Goal: Transaction & Acquisition: Purchase product/service

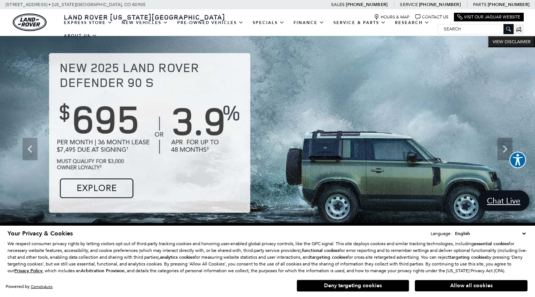
click at [524, 230] on select "English Spanish / Español English / [GEOGRAPHIC_DATA] Korean / 한국어 Vietnamese /…" at bounding box center [490, 234] width 74 height 8
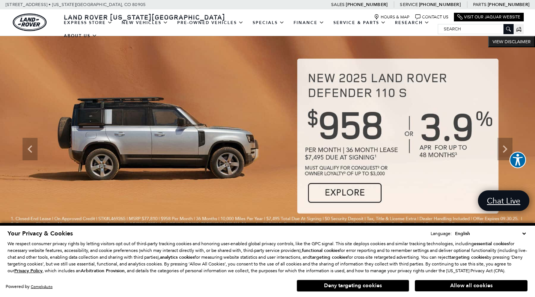
click at [406, 229] on div "Your Privacy & Cookies Language: English Spanish / Español English / [GEOGRAPHI…" at bounding box center [268, 233] width 520 height 8
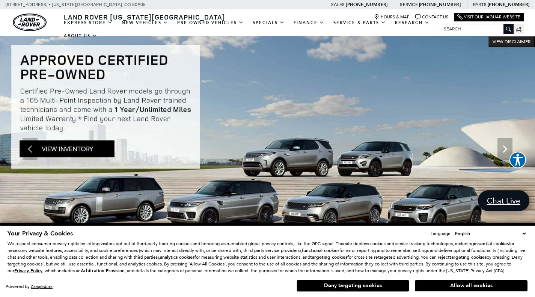
click at [98, 145] on img at bounding box center [267, 149] width 535 height 226
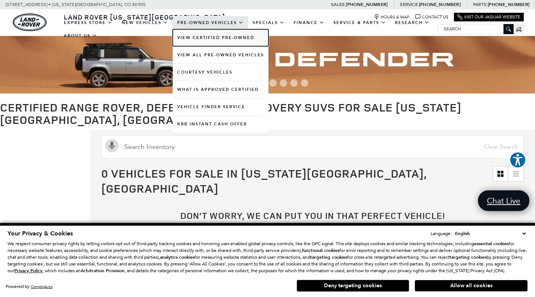
click at [209, 35] on link "View Certified Pre-Owned" at bounding box center [221, 37] width 96 height 17
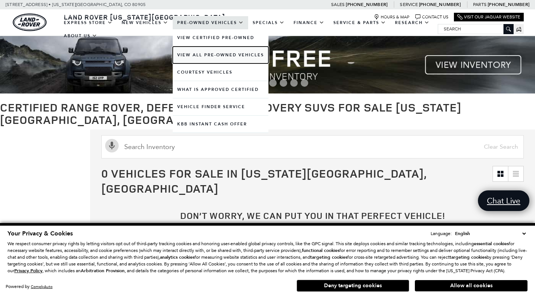
click at [213, 57] on link "View All Pre-Owned Vehicles" at bounding box center [221, 55] width 96 height 17
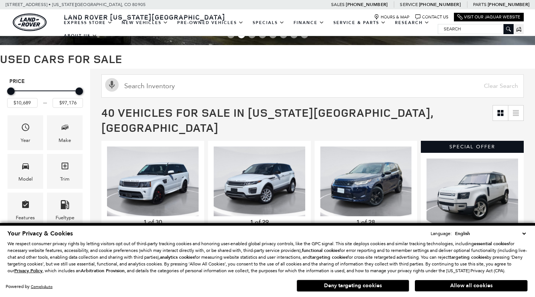
scroll to position [50, 0]
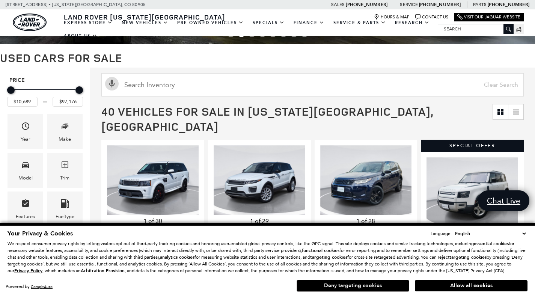
click at [387, 285] on button "Deny targeting cookies" at bounding box center [353, 286] width 113 height 12
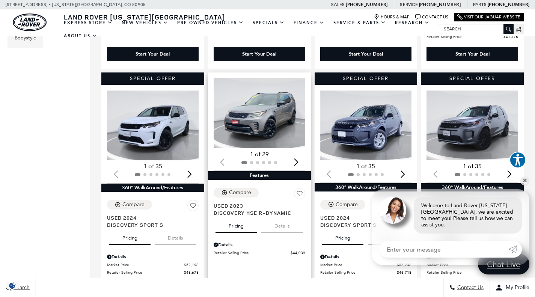
scroll to position [344, 0]
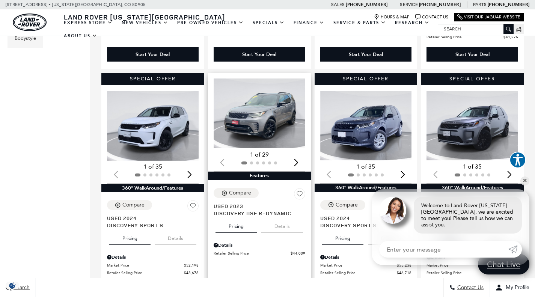
click at [276, 100] on img "1 / 2" at bounding box center [260, 114] width 93 height 70
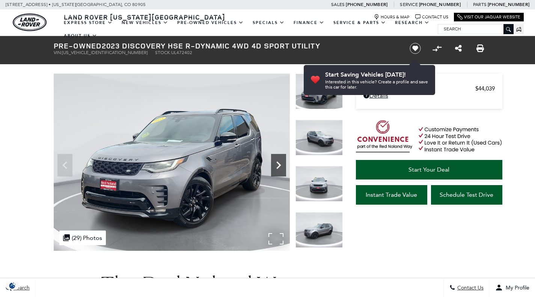
click at [285, 165] on icon "Next" at bounding box center [278, 165] width 15 height 15
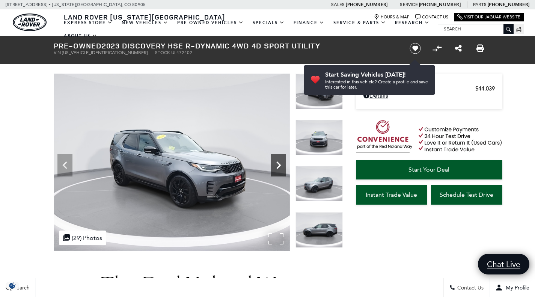
click at [282, 167] on icon "Next" at bounding box center [278, 165] width 15 height 15
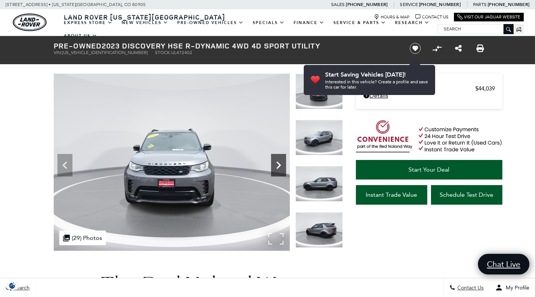
click at [282, 167] on icon "Next" at bounding box center [278, 165] width 15 height 15
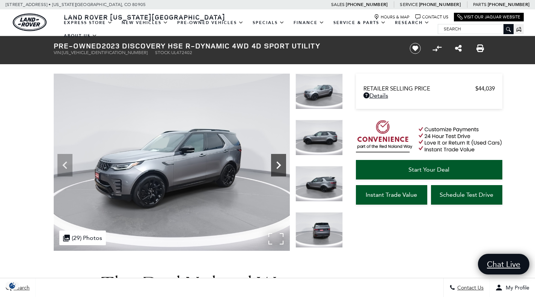
click at [282, 167] on icon "Next" at bounding box center [278, 165] width 15 height 15
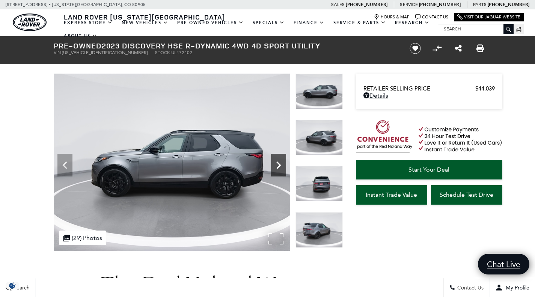
click at [282, 167] on icon "Next" at bounding box center [278, 165] width 15 height 15
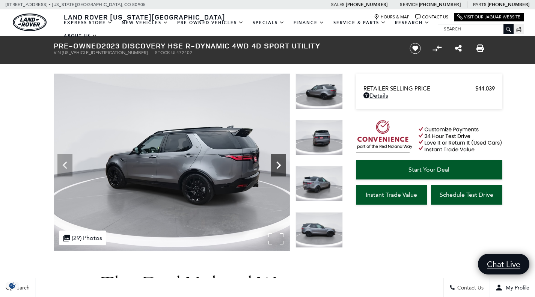
click at [282, 167] on icon "Next" at bounding box center [278, 165] width 15 height 15
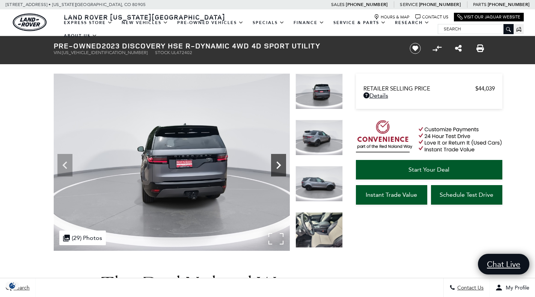
click at [282, 167] on icon "Next" at bounding box center [278, 165] width 15 height 15
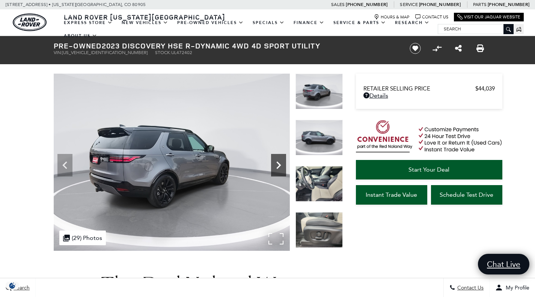
click at [282, 167] on icon "Next" at bounding box center [278, 165] width 15 height 15
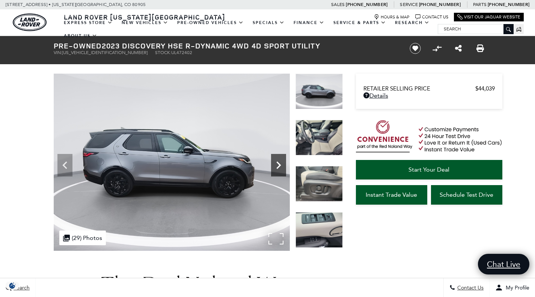
click at [282, 167] on icon "Next" at bounding box center [278, 165] width 15 height 15
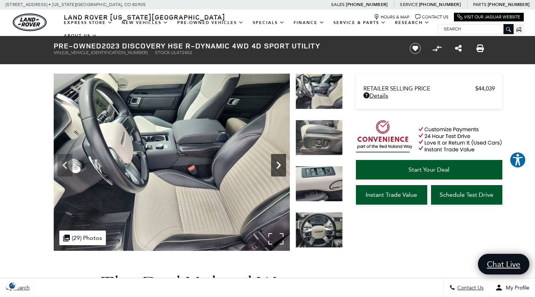
click at [282, 167] on icon "Next" at bounding box center [278, 165] width 15 height 15
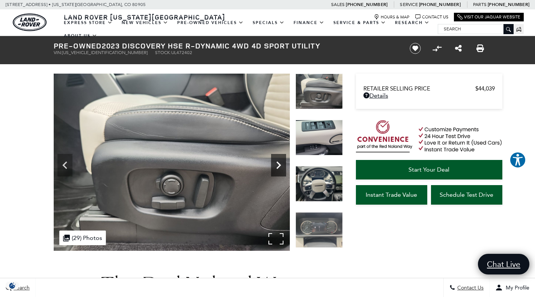
click at [282, 167] on icon "Next" at bounding box center [278, 165] width 15 height 15
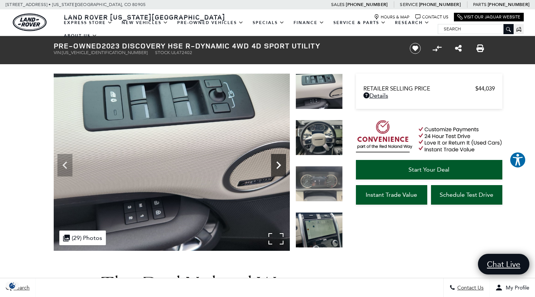
click at [282, 167] on icon "Next" at bounding box center [278, 165] width 15 height 15
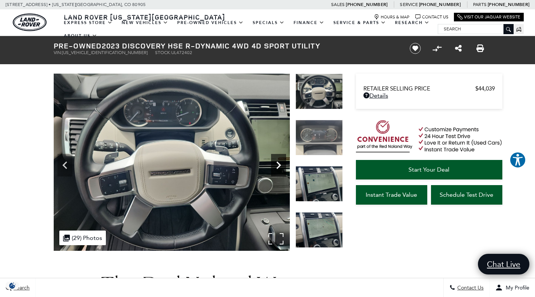
click at [282, 167] on icon "Next" at bounding box center [278, 165] width 15 height 15
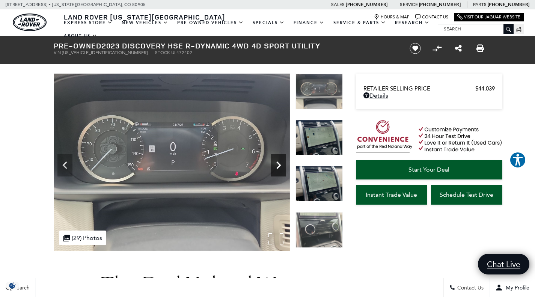
click at [282, 167] on icon "Next" at bounding box center [278, 165] width 15 height 15
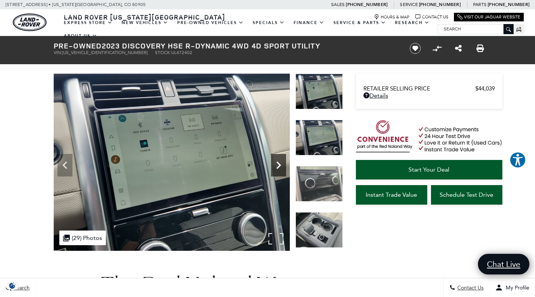
click at [282, 167] on icon "Next" at bounding box center [278, 165] width 15 height 15
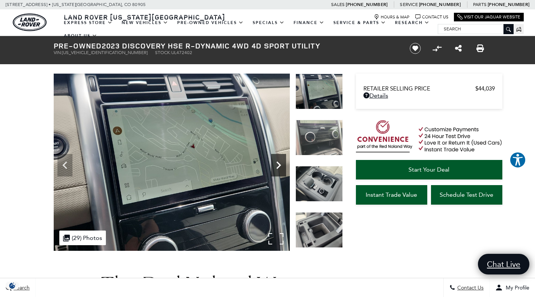
click at [282, 167] on icon "Next" at bounding box center [278, 165] width 15 height 15
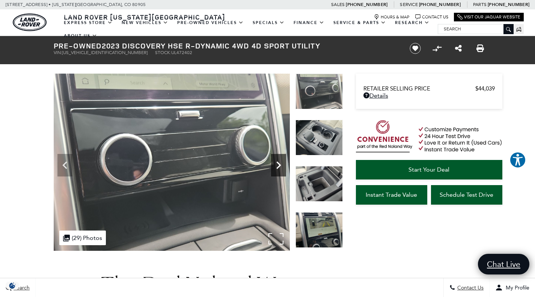
click at [282, 167] on icon "Next" at bounding box center [278, 165] width 15 height 15
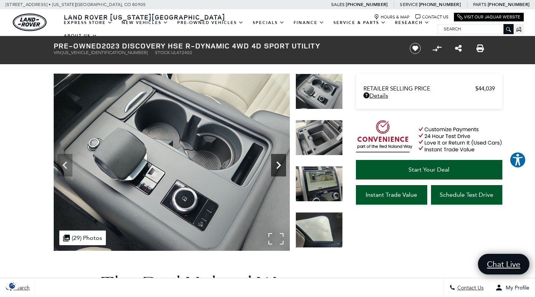
click at [282, 167] on icon "Next" at bounding box center [278, 165] width 15 height 15
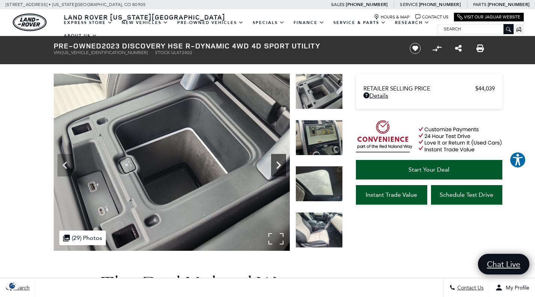
click at [282, 167] on icon "Next" at bounding box center [278, 165] width 15 height 15
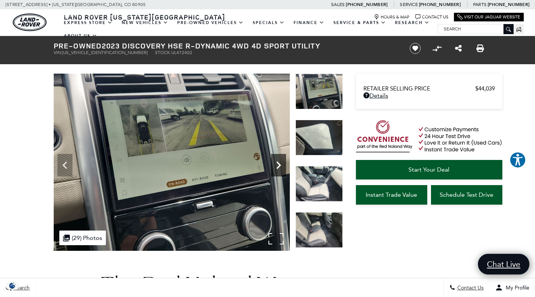
click at [282, 167] on icon "Next" at bounding box center [278, 165] width 15 height 15
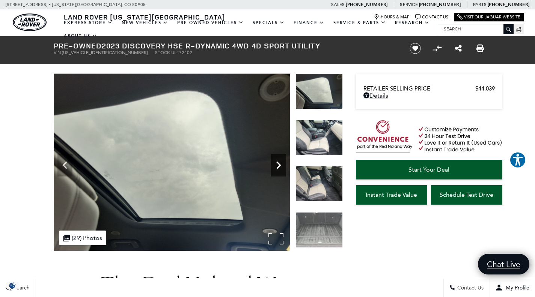
click at [282, 167] on icon "Next" at bounding box center [278, 165] width 15 height 15
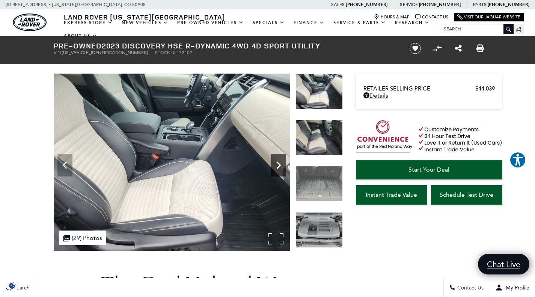
click at [282, 167] on icon "Next" at bounding box center [278, 165] width 15 height 15
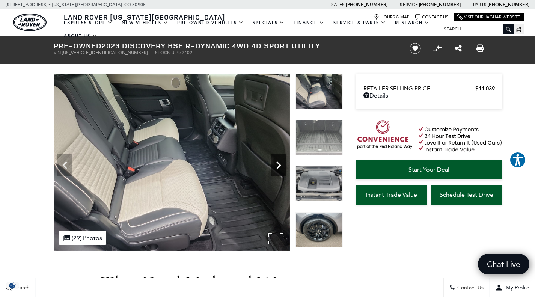
click at [282, 167] on icon "Next" at bounding box center [278, 165] width 15 height 15
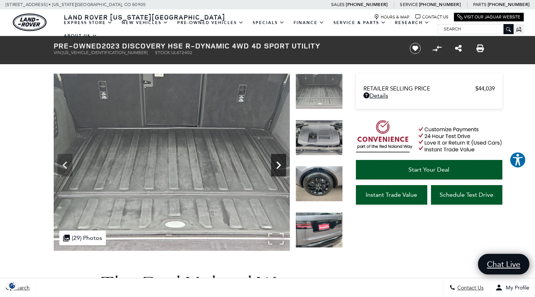
click at [282, 167] on icon "Next" at bounding box center [278, 165] width 15 height 15
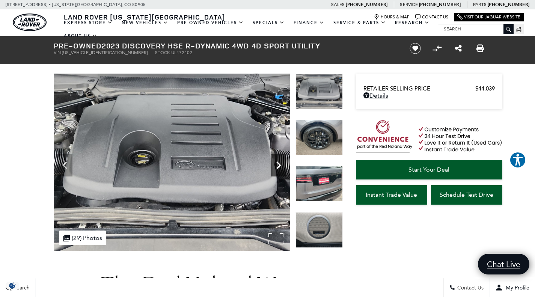
click at [282, 167] on icon "Next" at bounding box center [278, 165] width 15 height 15
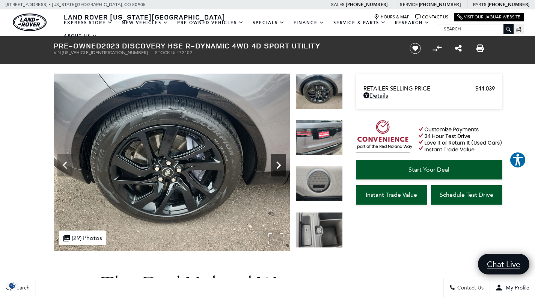
click at [282, 167] on icon "Next" at bounding box center [278, 165] width 15 height 15
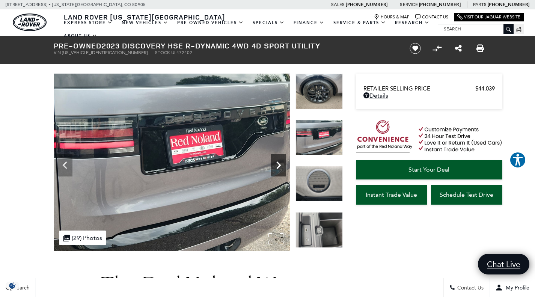
click at [282, 167] on icon "Next" at bounding box center [278, 165] width 15 height 15
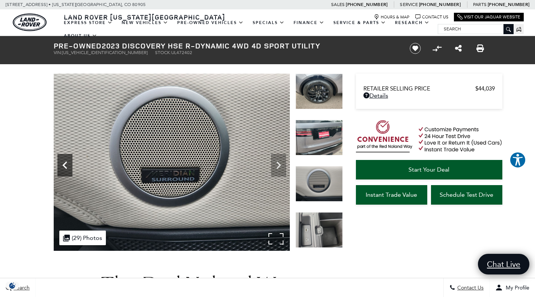
click at [67, 164] on icon "Previous" at bounding box center [64, 165] width 15 height 15
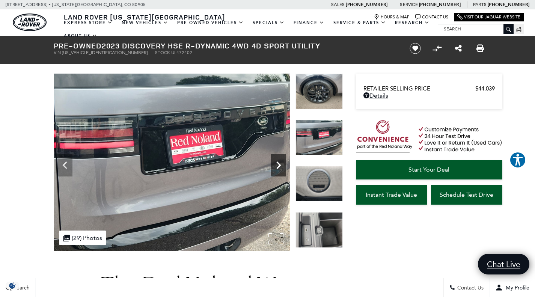
click at [281, 161] on icon "Next" at bounding box center [278, 165] width 15 height 15
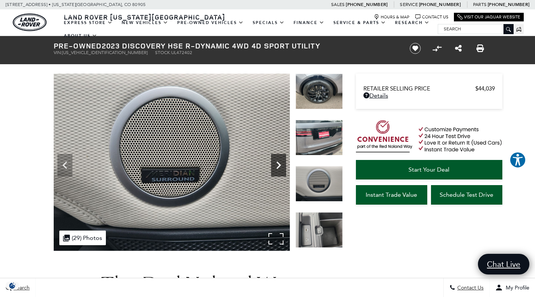
click at [281, 161] on icon "Next" at bounding box center [278, 165] width 15 height 15
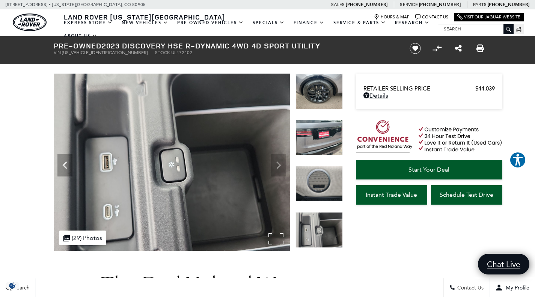
click at [281, 161] on img at bounding box center [172, 162] width 236 height 177
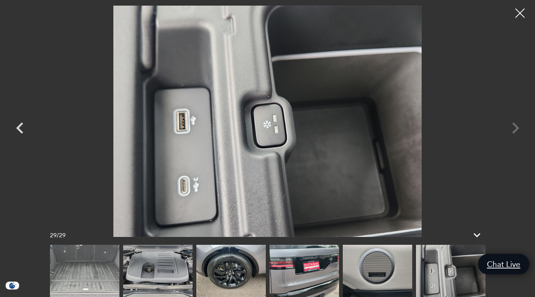
scroll to position [120, 0]
click at [514, 13] on div at bounding box center [520, 13] width 20 height 20
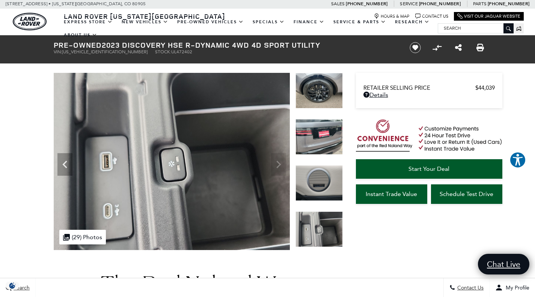
scroll to position [0, 0]
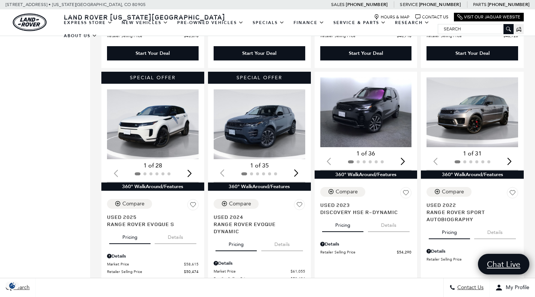
scroll to position [595, 0]
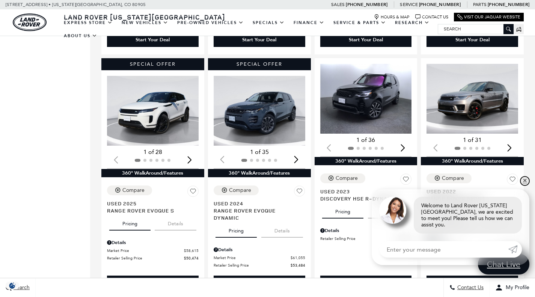
click at [522, 186] on link "✕" at bounding box center [525, 181] width 9 height 9
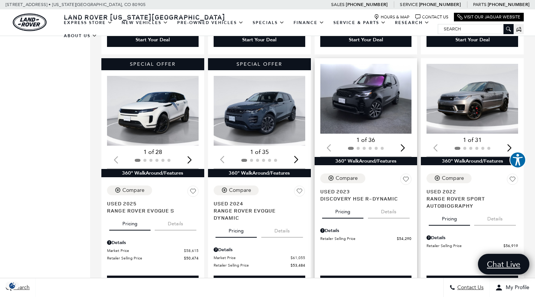
click at [352, 90] on img "1 / 2" at bounding box center [366, 99] width 93 height 70
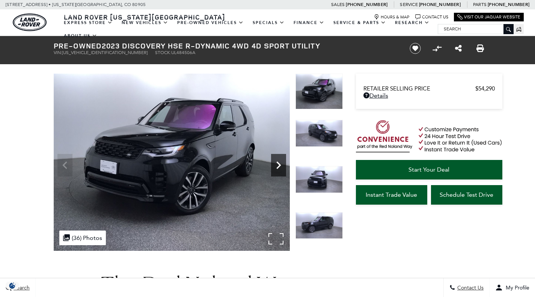
click at [284, 166] on icon "Next" at bounding box center [278, 165] width 15 height 15
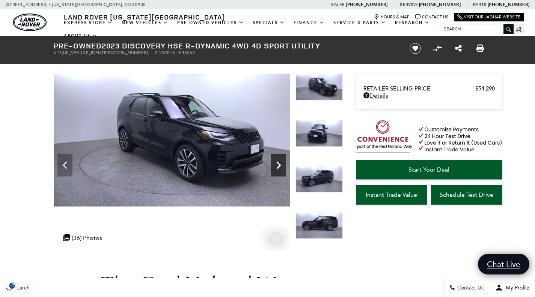
click at [284, 166] on icon "Next" at bounding box center [278, 165] width 15 height 15
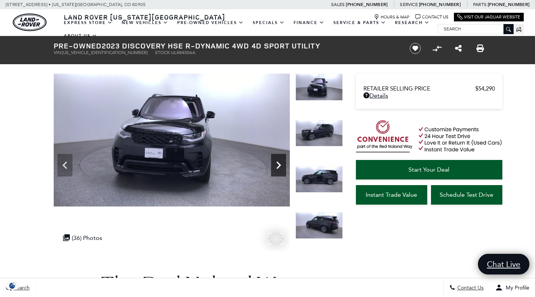
click at [284, 166] on icon "Next" at bounding box center [278, 165] width 15 height 15
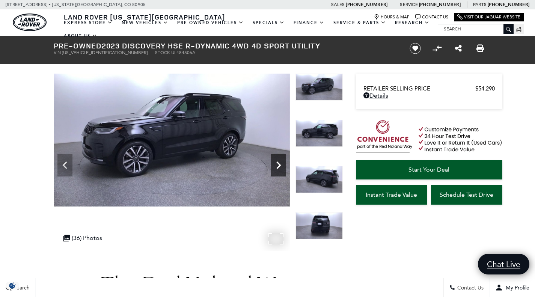
click at [284, 166] on icon "Next" at bounding box center [278, 165] width 15 height 15
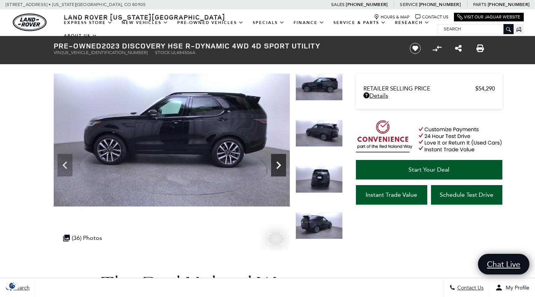
click at [284, 166] on icon "Next" at bounding box center [278, 165] width 15 height 15
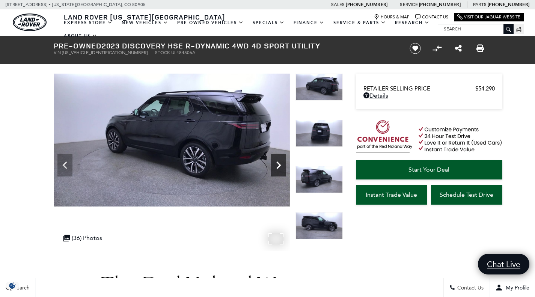
click at [284, 166] on icon "Next" at bounding box center [278, 165] width 15 height 15
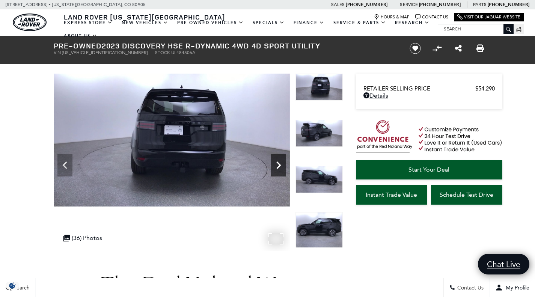
click at [284, 166] on icon "Next" at bounding box center [278, 165] width 15 height 15
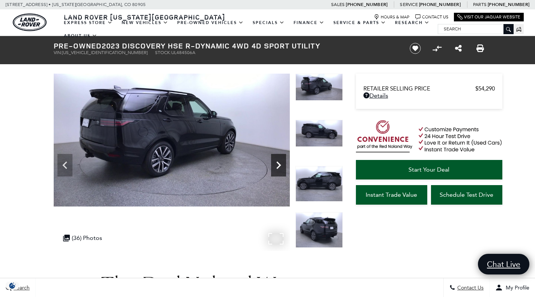
click at [284, 166] on icon "Next" at bounding box center [278, 165] width 15 height 15
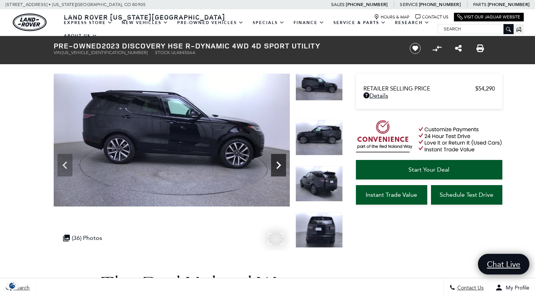
click at [284, 166] on icon "Next" at bounding box center [278, 165] width 15 height 15
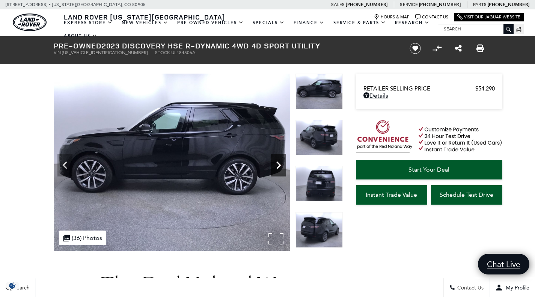
click at [284, 166] on icon "Next" at bounding box center [278, 165] width 15 height 15
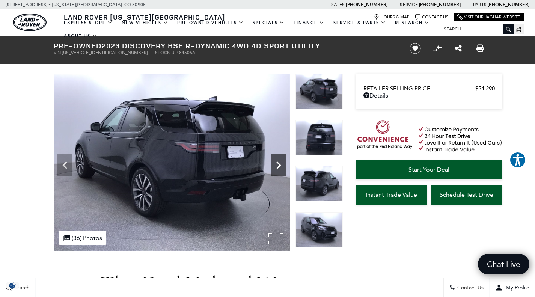
click at [284, 166] on icon "Next" at bounding box center [278, 165] width 15 height 15
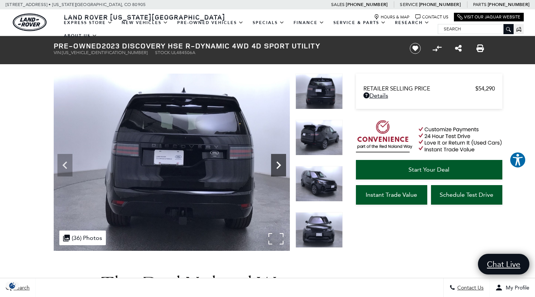
click at [284, 166] on icon "Next" at bounding box center [278, 165] width 15 height 15
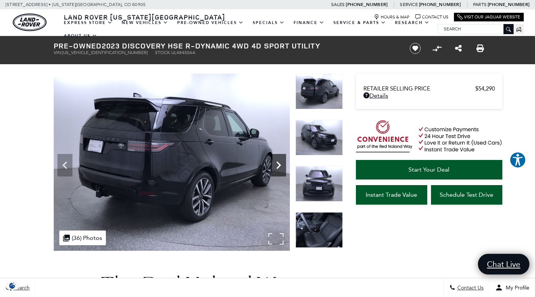
click at [284, 166] on icon "Next" at bounding box center [278, 165] width 15 height 15
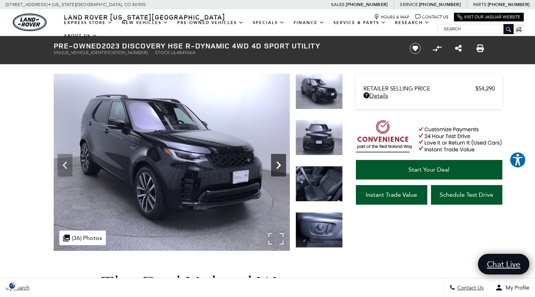
click at [284, 166] on icon "Next" at bounding box center [278, 165] width 15 height 15
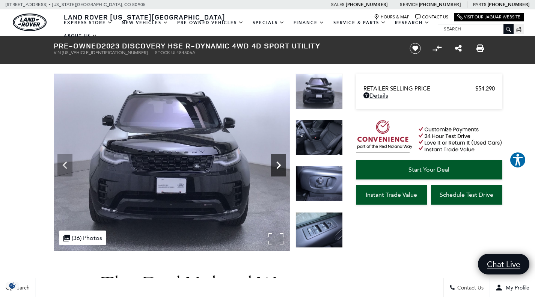
click at [284, 166] on icon "Next" at bounding box center [278, 165] width 15 height 15
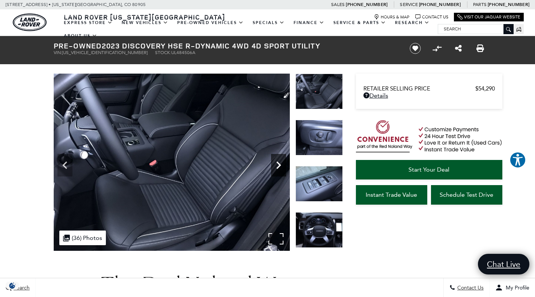
click at [284, 166] on icon "Next" at bounding box center [278, 165] width 15 height 15
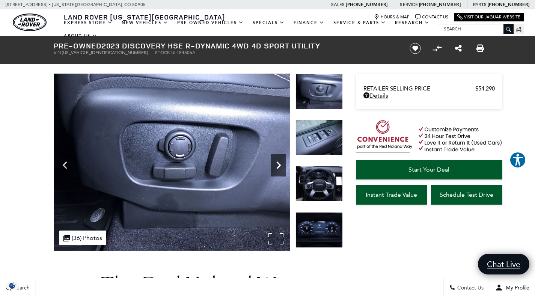
click at [284, 166] on icon "Next" at bounding box center [278, 165] width 15 height 15
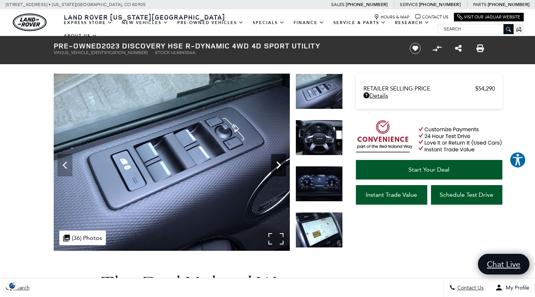
click at [284, 166] on icon "Next" at bounding box center [278, 165] width 15 height 15
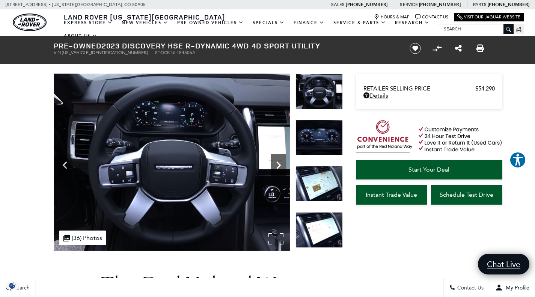
click at [284, 166] on icon "Next" at bounding box center [278, 165] width 15 height 15
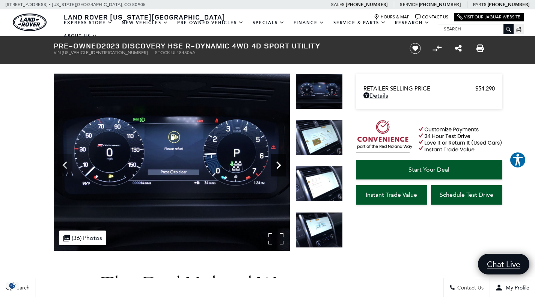
click at [284, 166] on icon "Next" at bounding box center [278, 165] width 15 height 15
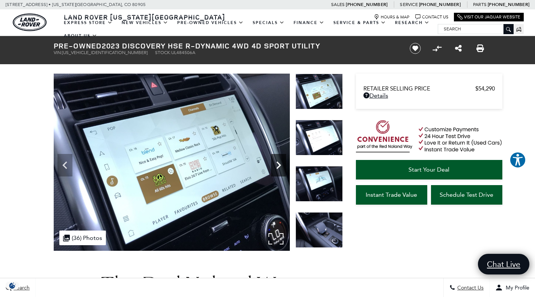
click at [284, 166] on icon "Next" at bounding box center [278, 165] width 15 height 15
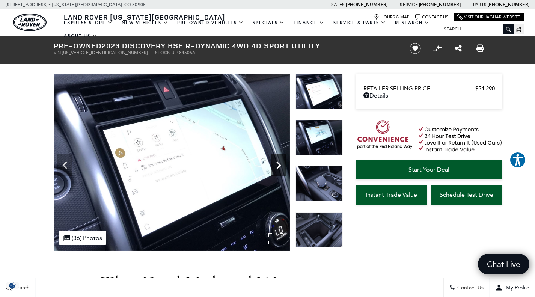
click at [284, 166] on icon "Next" at bounding box center [278, 165] width 15 height 15
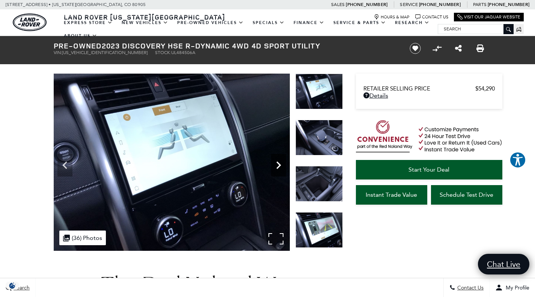
click at [284, 166] on icon "Next" at bounding box center [278, 165] width 15 height 15
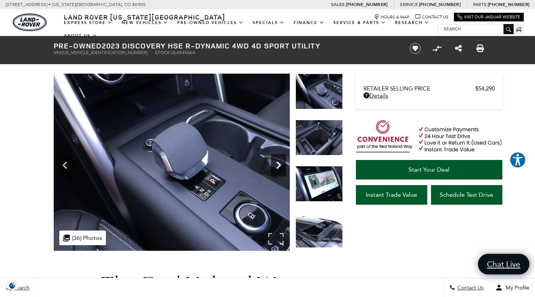
click at [284, 166] on icon "Next" at bounding box center [278, 165] width 15 height 15
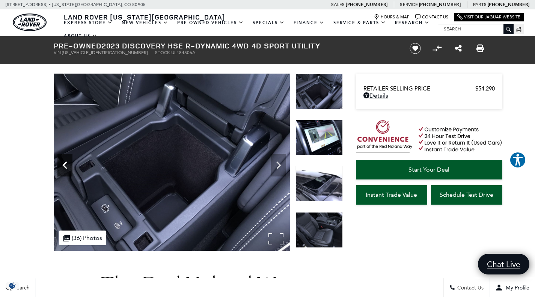
click at [61, 167] on icon "Previous" at bounding box center [64, 165] width 15 height 15
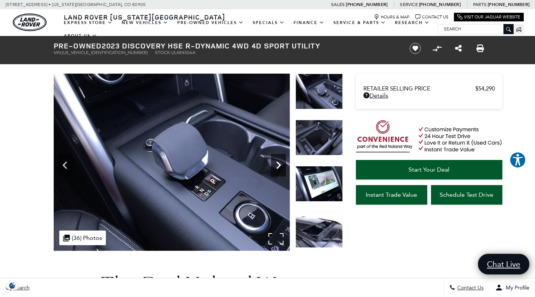
click at [275, 163] on icon "Next" at bounding box center [278, 165] width 15 height 15
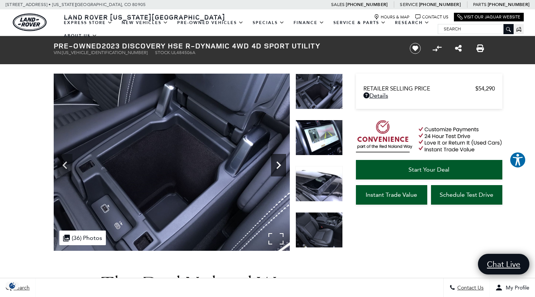
click at [275, 163] on icon "Next" at bounding box center [278, 165] width 15 height 15
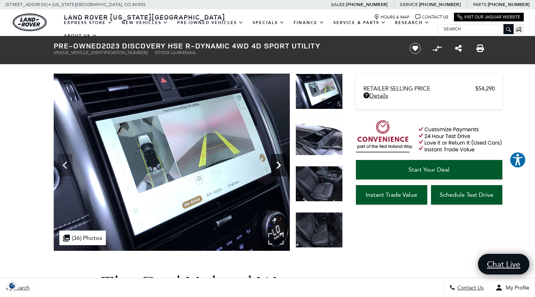
click at [275, 163] on icon "Next" at bounding box center [278, 165] width 15 height 15
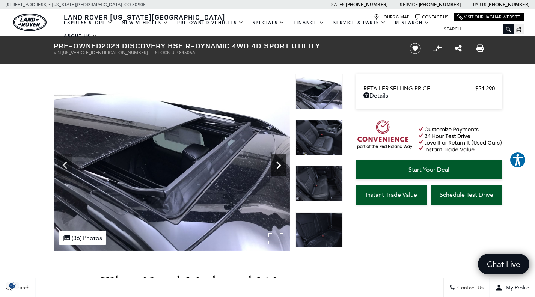
click at [275, 163] on icon "Next" at bounding box center [278, 165] width 15 height 15
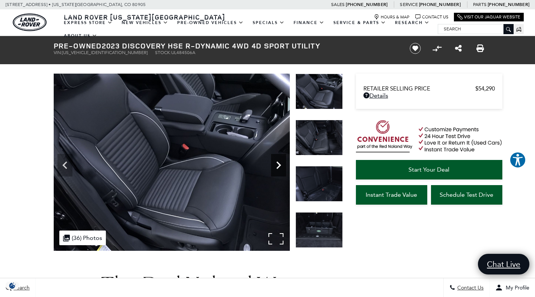
click at [275, 163] on icon "Next" at bounding box center [278, 165] width 15 height 15
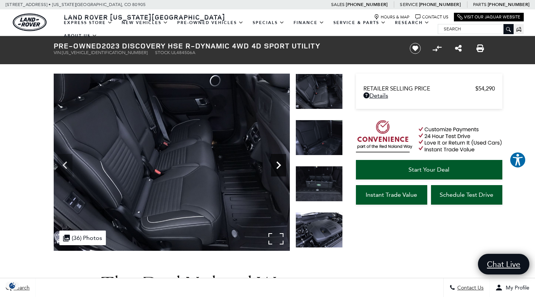
click at [275, 163] on icon "Next" at bounding box center [278, 165] width 15 height 15
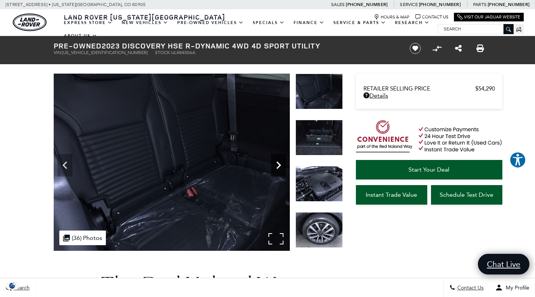
click at [275, 163] on icon "Next" at bounding box center [278, 165] width 15 height 15
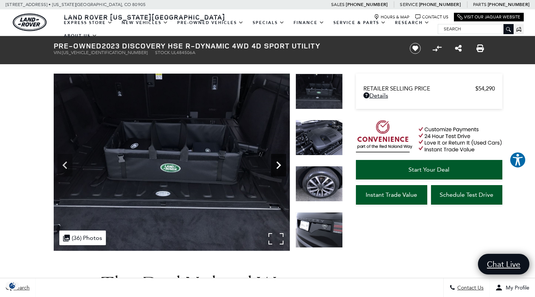
click at [275, 163] on icon "Next" at bounding box center [278, 165] width 15 height 15
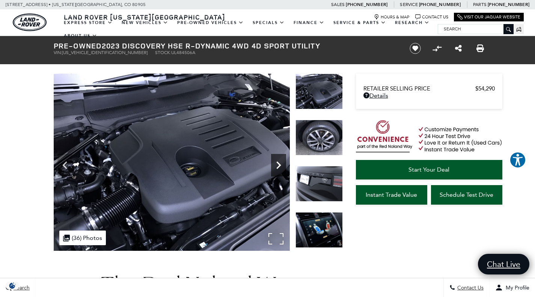
click at [275, 163] on icon "Next" at bounding box center [278, 165] width 15 height 15
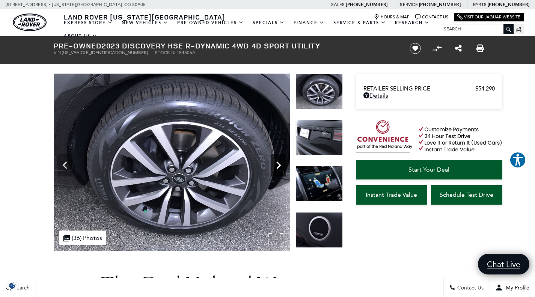
click at [275, 163] on icon "Next" at bounding box center [278, 165] width 15 height 15
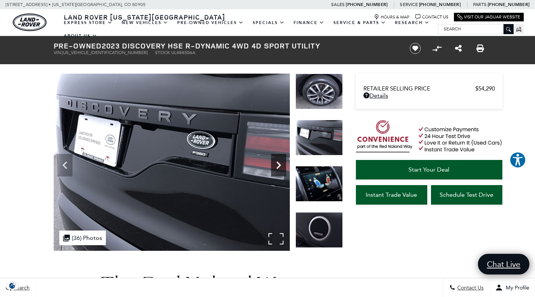
click at [275, 163] on icon "Next" at bounding box center [278, 165] width 15 height 15
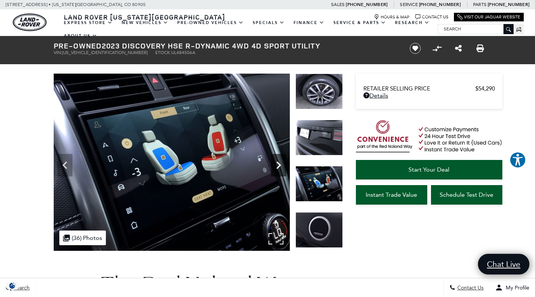
click at [275, 163] on icon "Next" at bounding box center [278, 165] width 15 height 15
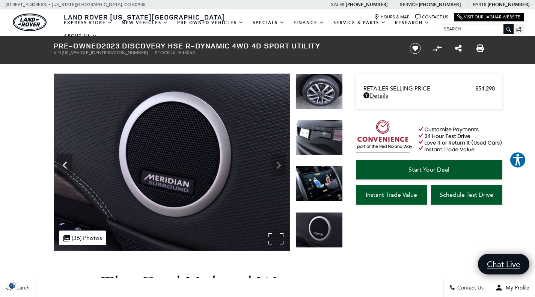
click at [275, 163] on img at bounding box center [172, 162] width 236 height 177
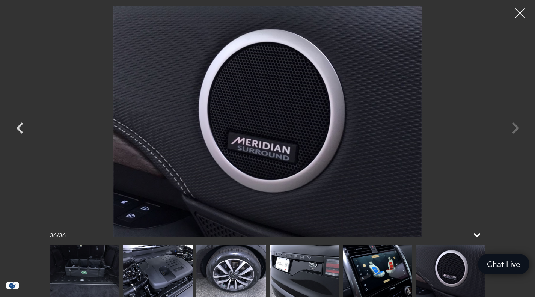
click at [525, 19] on div at bounding box center [520, 13] width 20 height 20
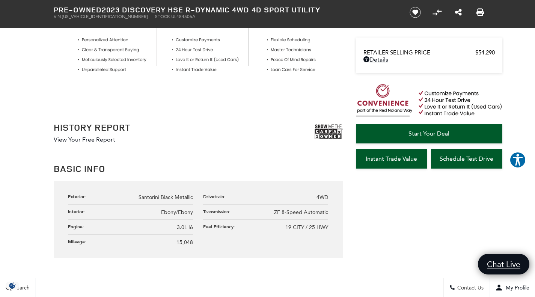
scroll to position [329, 0]
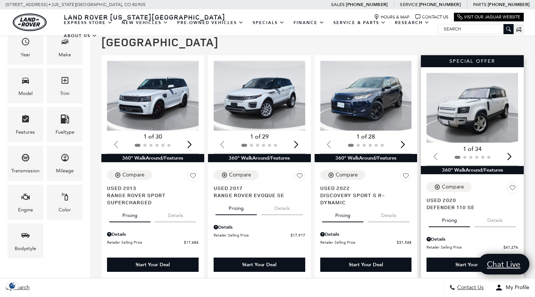
scroll to position [146, 0]
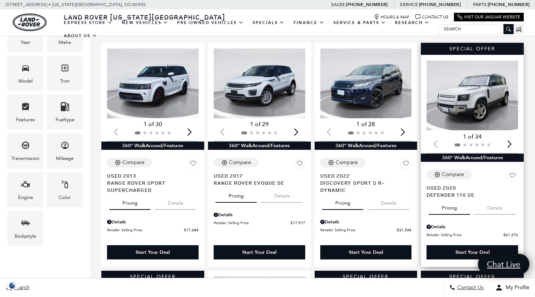
click at [464, 109] on img "1 / 2" at bounding box center [473, 95] width 93 height 70
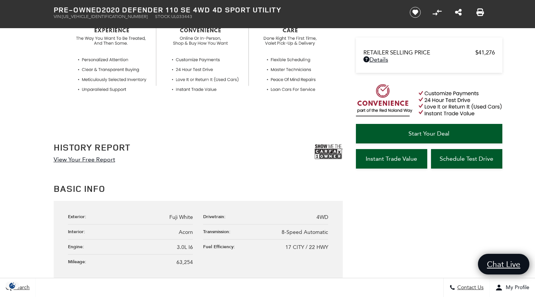
scroll to position [335, 0]
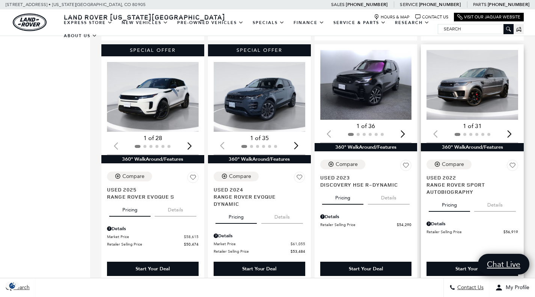
scroll to position [606, 0]
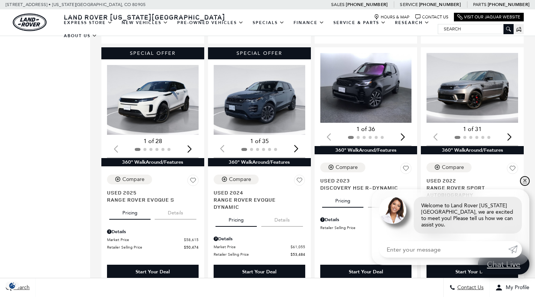
click at [528, 186] on link "✕" at bounding box center [525, 181] width 9 height 9
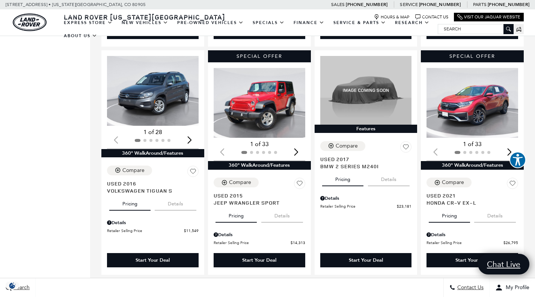
scroll to position [1066, 0]
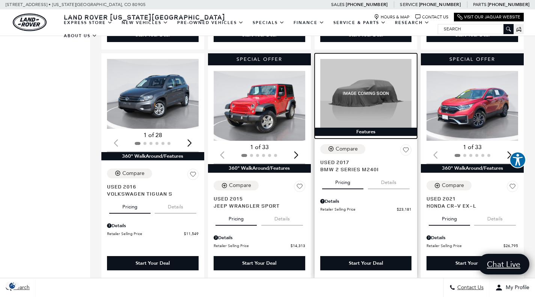
click at [396, 122] on link "Features" at bounding box center [366, 95] width 103 height 85
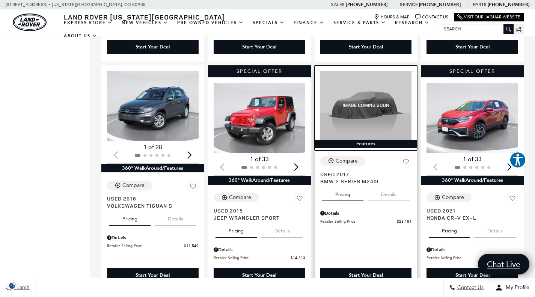
scroll to position [1053, 0]
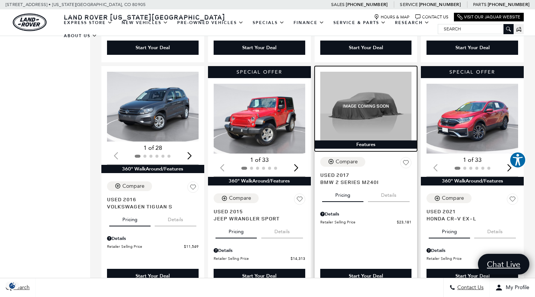
click at [380, 100] on img at bounding box center [366, 106] width 92 height 69
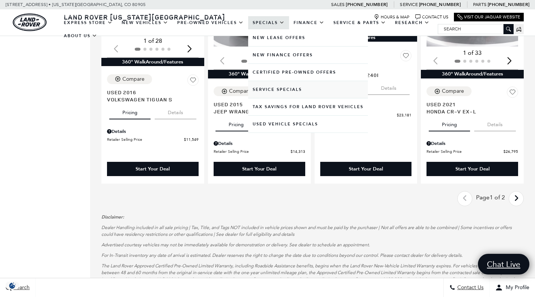
scroll to position [1142, 0]
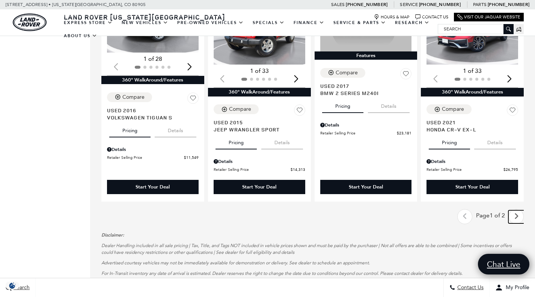
click at [519, 210] on icon "next page" at bounding box center [516, 216] width 5 height 12
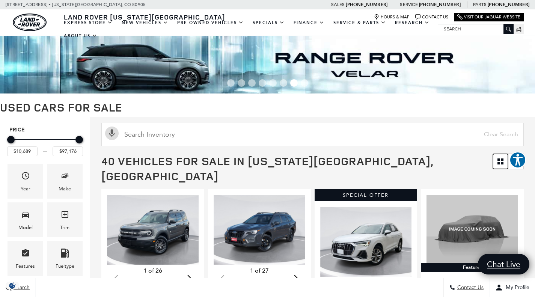
click at [502, 166] on link "Grid View" at bounding box center [500, 161] width 15 height 15
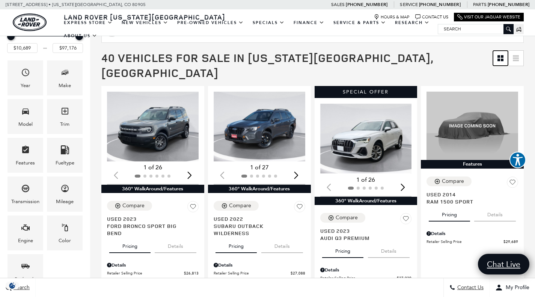
scroll to position [108, 0]
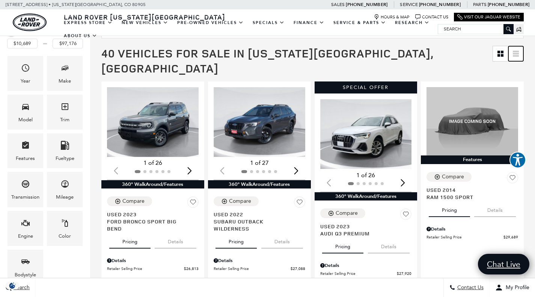
click at [524, 52] on link at bounding box center [516, 53] width 15 height 15
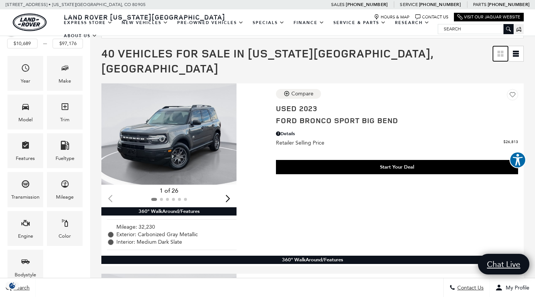
click at [500, 56] on icon "Grid View" at bounding box center [499, 55] width 3 height 3
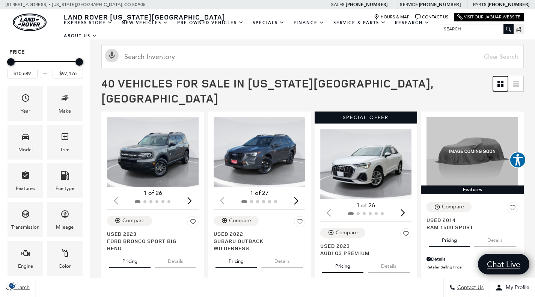
scroll to position [0, 0]
